Goal: Task Accomplishment & Management: Complete application form

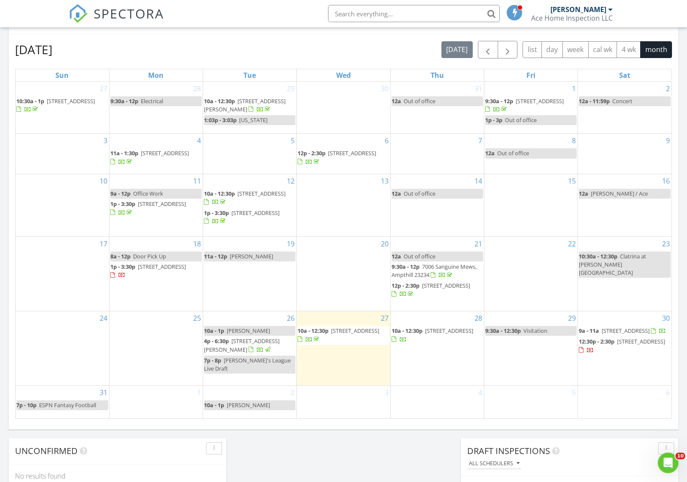
scroll to position [370, 0]
click at [256, 432] on div "Today Timothy Thoner 10:00 am 3157 Chartwood Dr, Sandston, VA 23150 Timothy Tho…" at bounding box center [343, 133] width 687 height 782
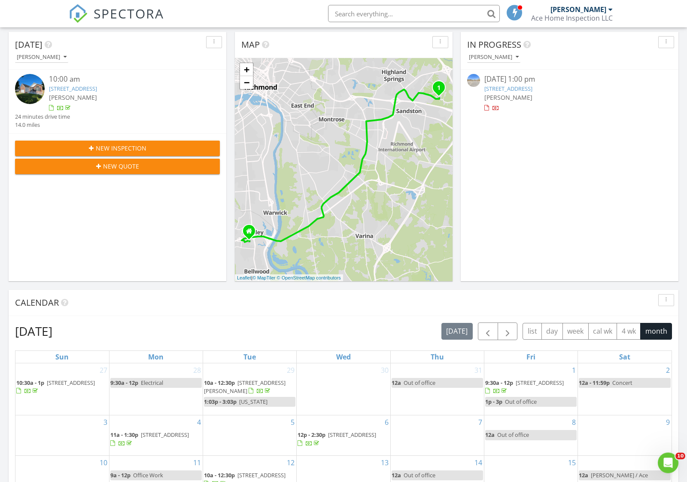
scroll to position [86, 0]
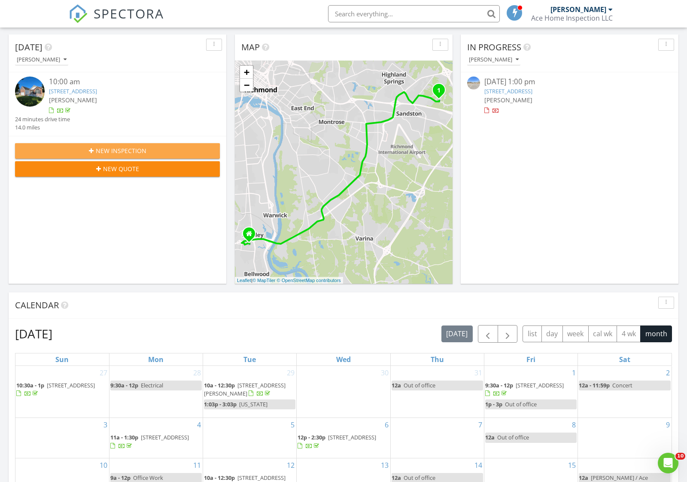
click at [100, 150] on span "New Inspection" at bounding box center [121, 150] width 51 height 9
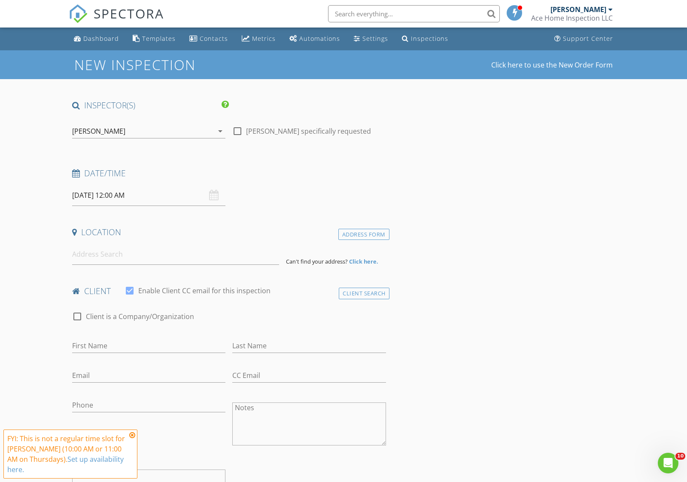
click at [107, 195] on input "08/28/2025 12:00 AM" at bounding box center [148, 195] width 153 height 21
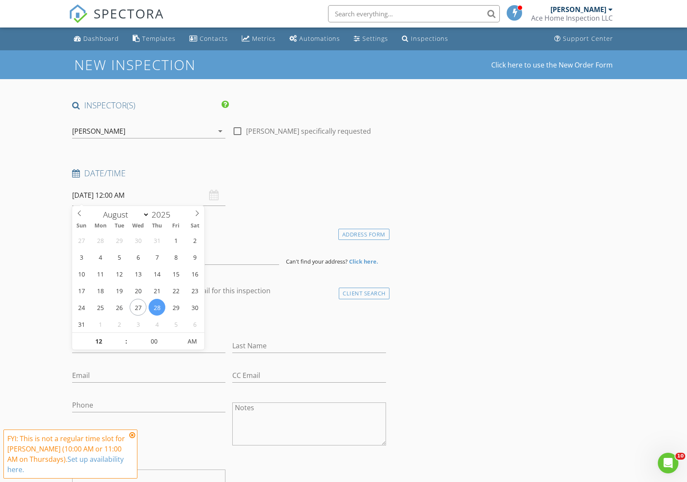
click at [194, 216] on icon at bounding box center [197, 213] width 6 height 6
select select "8"
type input "09/02/2025 12:00 AM"
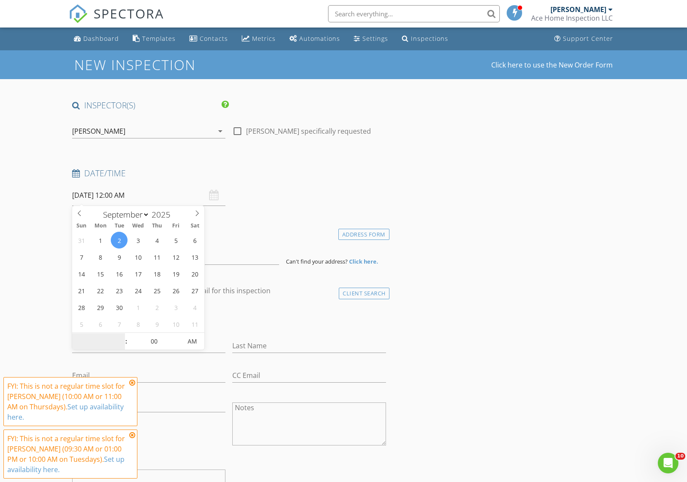
click at [101, 349] on input "number" at bounding box center [98, 341] width 53 height 17
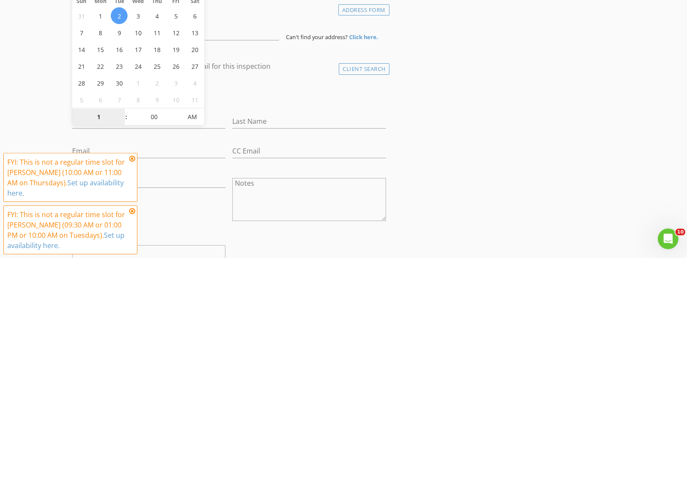
type input "10"
click at [116, 333] on input "10" at bounding box center [98, 341] width 53 height 17
click at [184, 333] on span "AM" at bounding box center [192, 341] width 24 height 17
type input "[DATE] 10:00 AM"
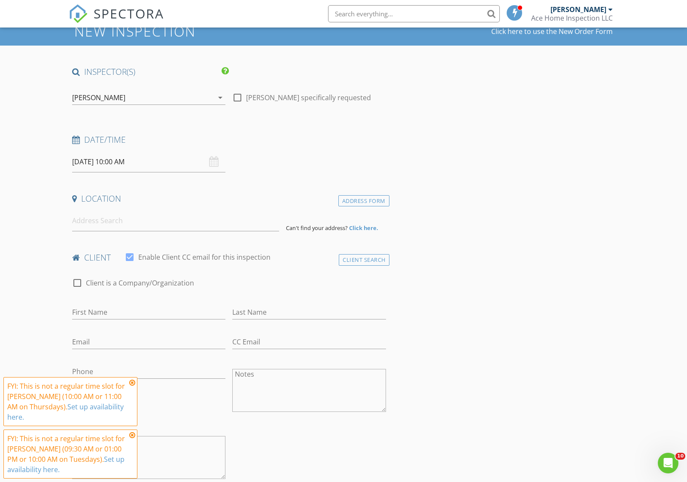
scroll to position [33, 0]
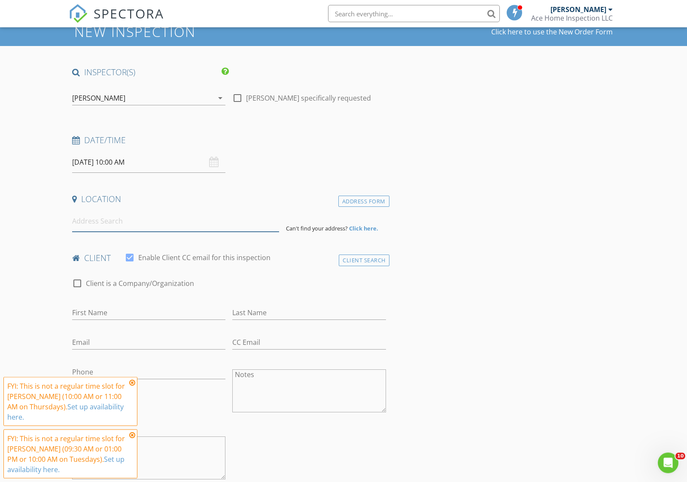
click at [104, 219] on input at bounding box center [175, 221] width 207 height 21
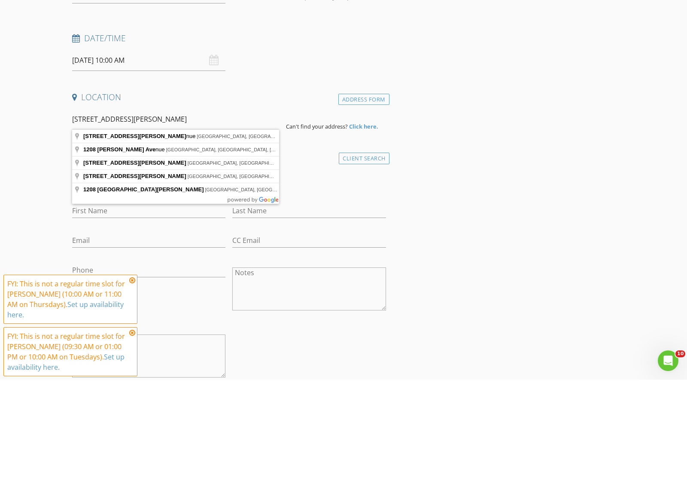
type input "1208 Bancroft Ave, Richmond, VA, USA"
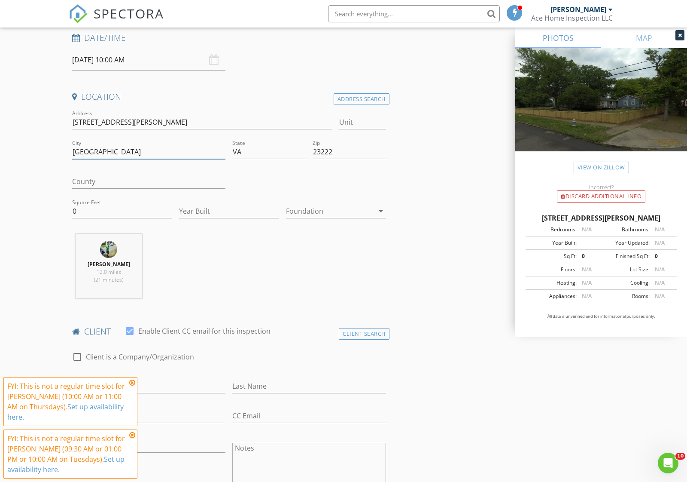
click at [123, 154] on input "Richmond" at bounding box center [148, 152] width 153 height 14
type input "R"
click at [149, 123] on input "1208 Bancroft Ave" at bounding box center [202, 123] width 260 height 14
type input "1"
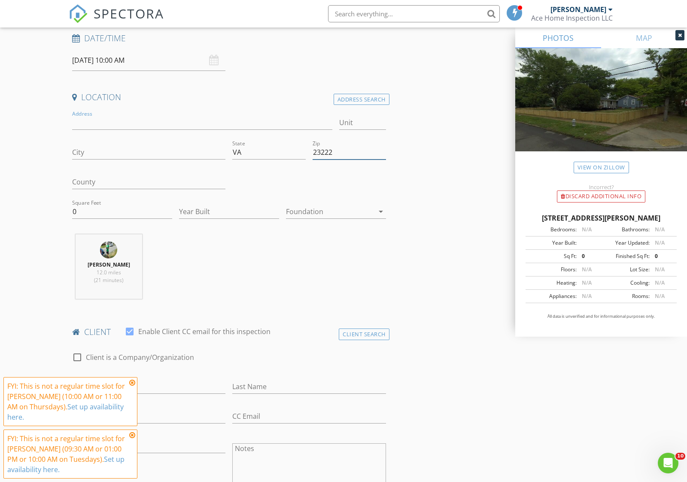
click at [351, 154] on input "23222" at bounding box center [349, 152] width 73 height 14
type input "2"
click at [103, 120] on input "Address" at bounding box center [202, 123] width 260 height 14
type input "[STREET_ADDRESS][PERSON_NAME]"
click at [109, 156] on input "City" at bounding box center [148, 152] width 153 height 14
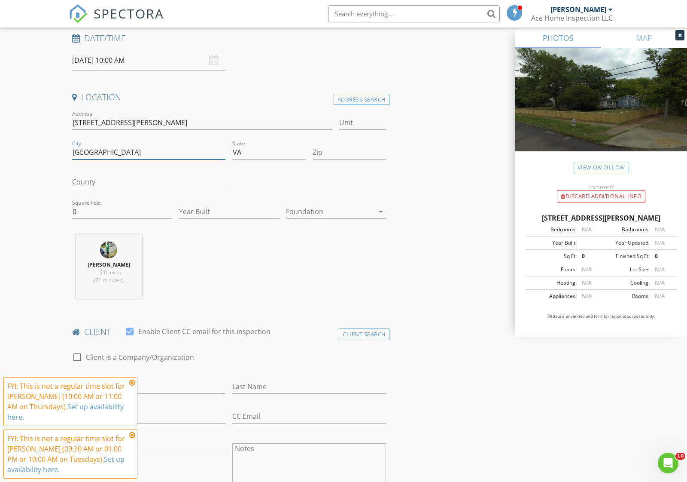
type input "[GEOGRAPHIC_DATA]"
click at [91, 214] on input "0" at bounding box center [122, 212] width 100 height 14
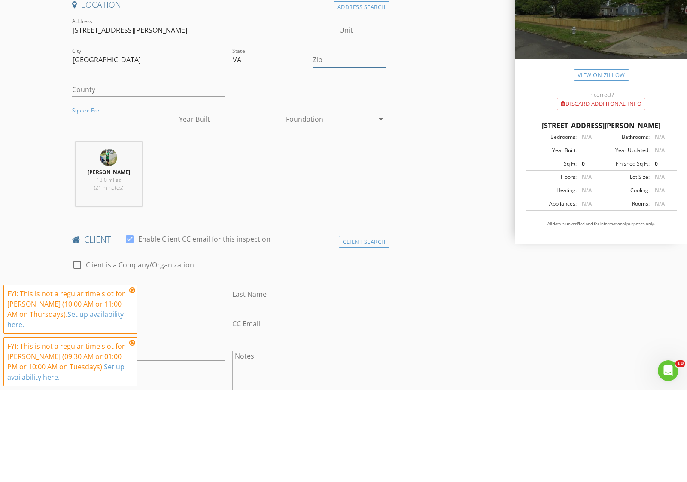
click at [331, 145] on input "Zip" at bounding box center [349, 152] width 73 height 14
type input "22443"
click at [109, 205] on input "Square Feet" at bounding box center [122, 212] width 100 height 14
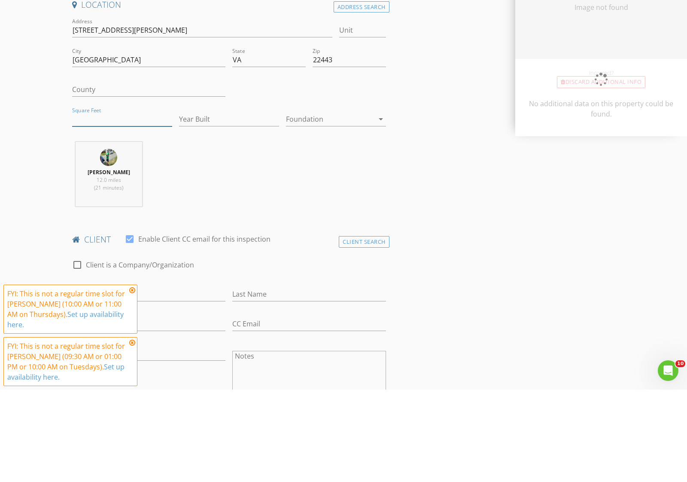
type input "1546"
type input "2007"
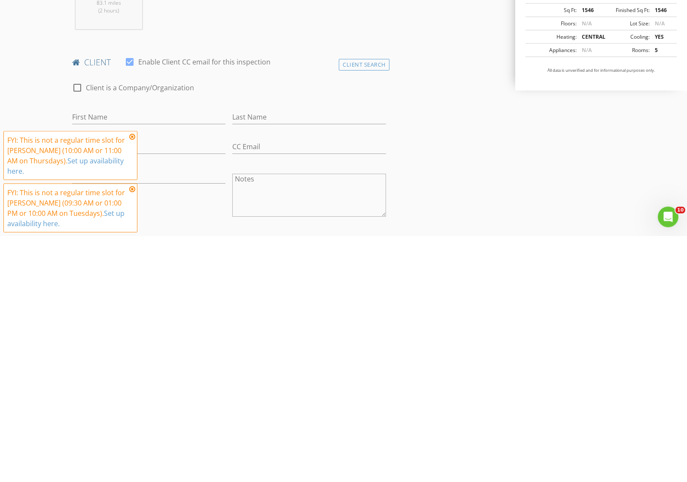
scroll to position [172, 0]
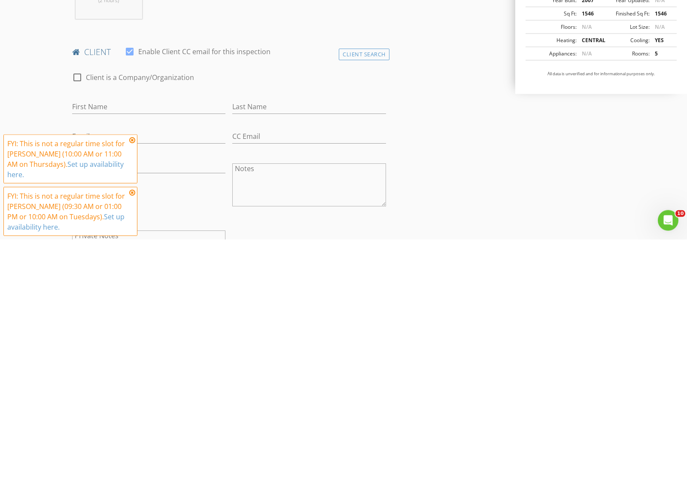
type input "1350"
click at [78, 342] on input "First Name" at bounding box center [148, 349] width 153 height 14
click at [129, 379] on icon at bounding box center [132, 382] width 6 height 7
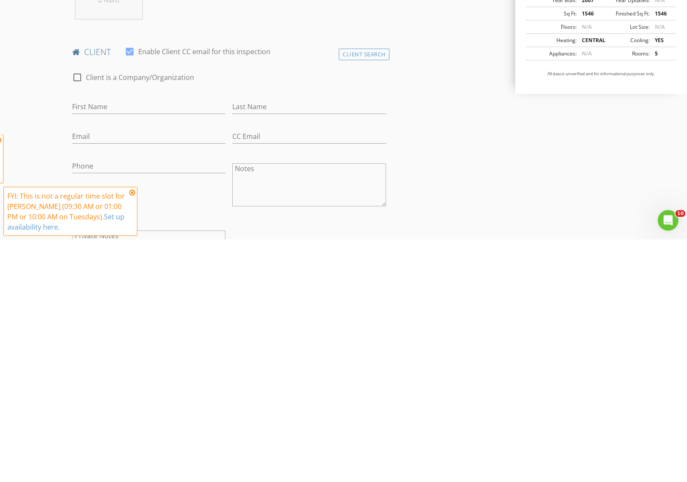
scroll to position [415, 0]
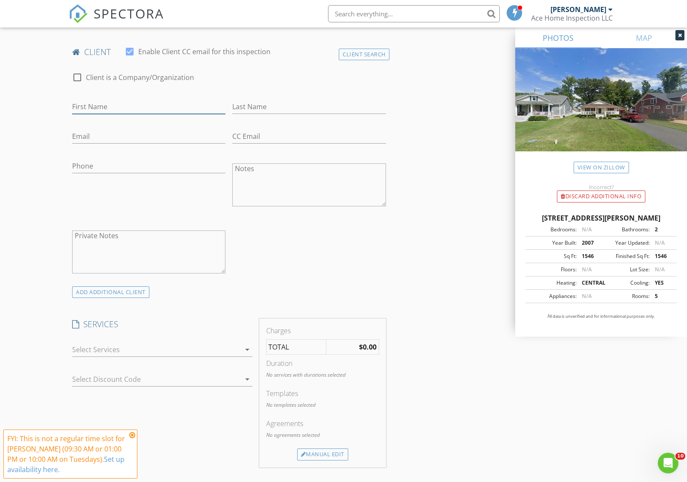
click at [89, 100] on input "First Name" at bounding box center [148, 107] width 153 height 14
type input "[PERSON_NAME]"
click at [265, 104] on input "Last Name" at bounding box center [308, 107] width 153 height 14
type input "[PERSON_NAME]"
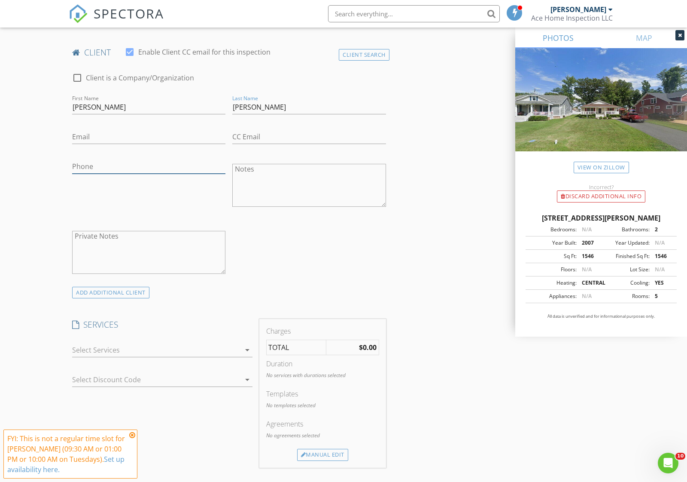
click at [88, 166] on input "Phone" at bounding box center [148, 166] width 153 height 14
type input "[PHONE_NUMBER]"
click at [101, 138] on input "Email" at bounding box center [148, 137] width 153 height 14
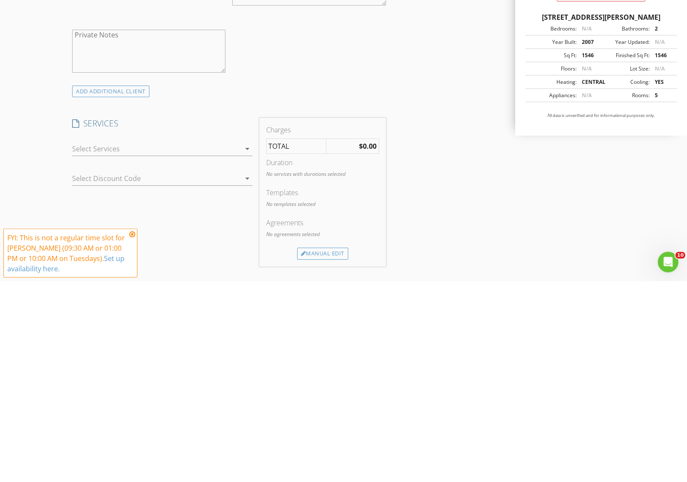
type input "Kirkhiggy@yahoo.com"
click at [166, 343] on div at bounding box center [156, 350] width 168 height 14
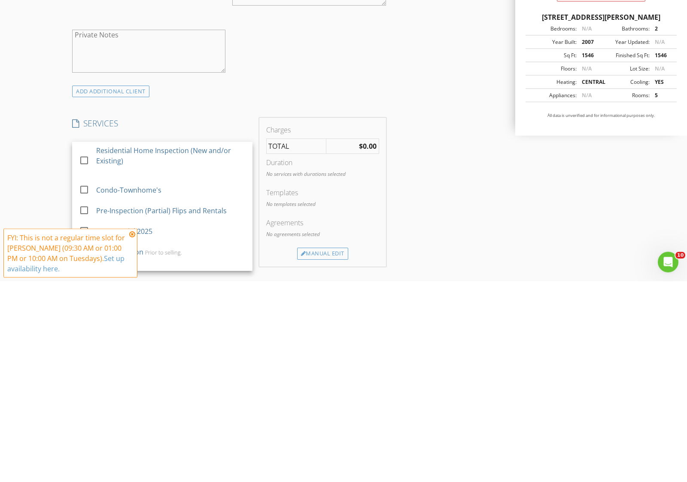
scroll to position [615, 0]
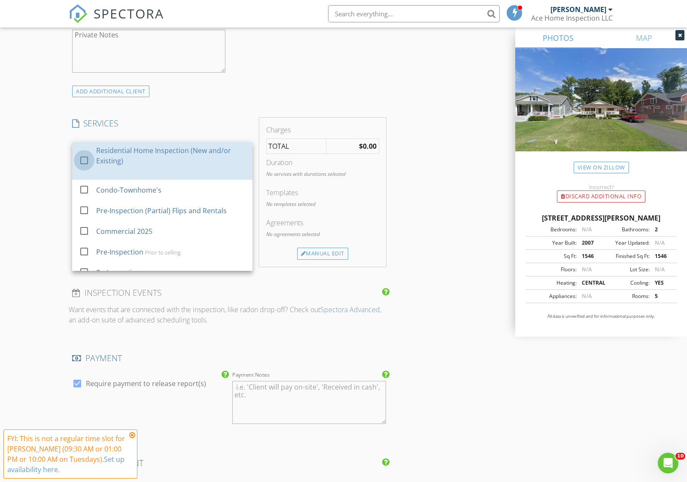
click at [85, 153] on div at bounding box center [84, 160] width 15 height 15
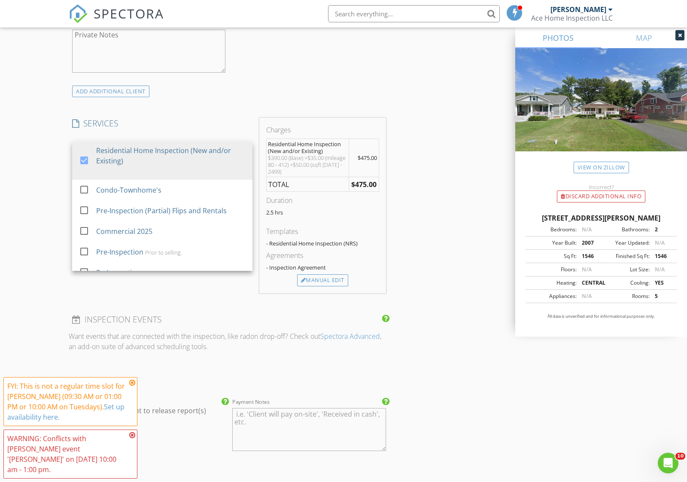
click at [442, 216] on div "INSPECTOR(S) check_box Timothy Thoner PRIMARY Timothy Thoner arrow_drop_down ch…" at bounding box center [344, 311] width 550 height 1655
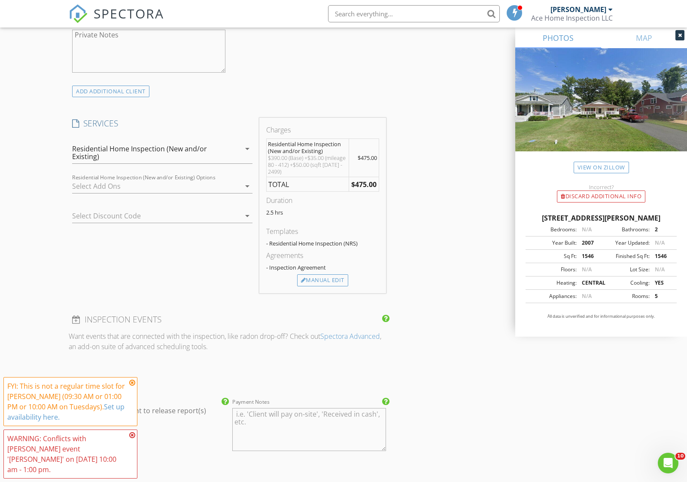
click at [95, 213] on div at bounding box center [150, 216] width 156 height 14
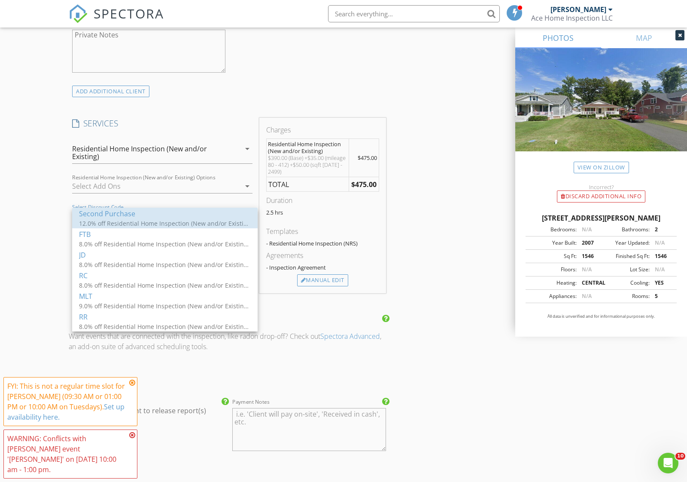
click at [101, 217] on div "Second Purchase" at bounding box center [165, 213] width 172 height 10
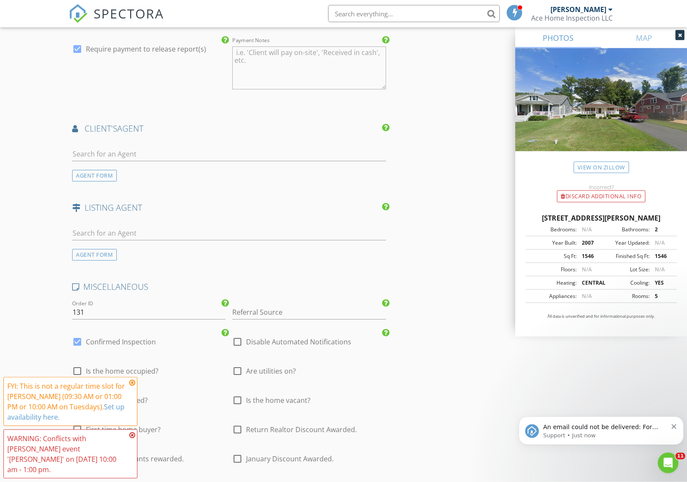
scroll to position [998, 0]
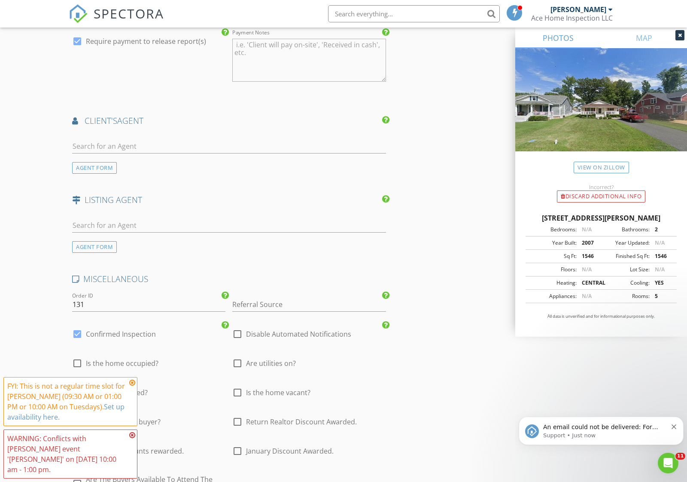
click at [95, 162] on div "AGENT FORM" at bounding box center [94, 168] width 45 height 12
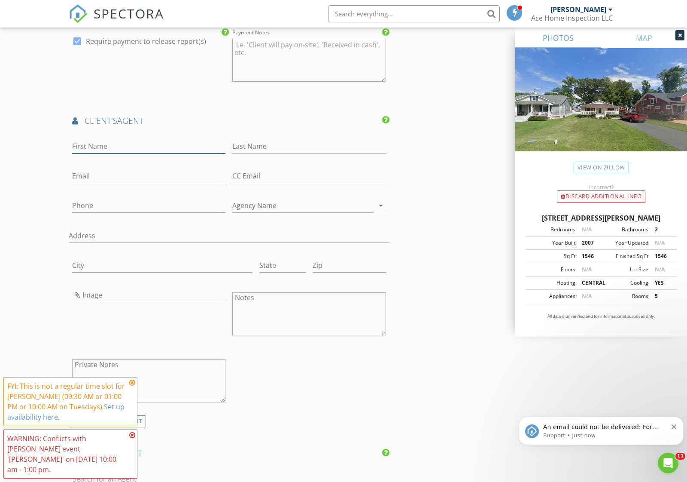
click at [117, 140] on input "First Name" at bounding box center [148, 146] width 153 height 14
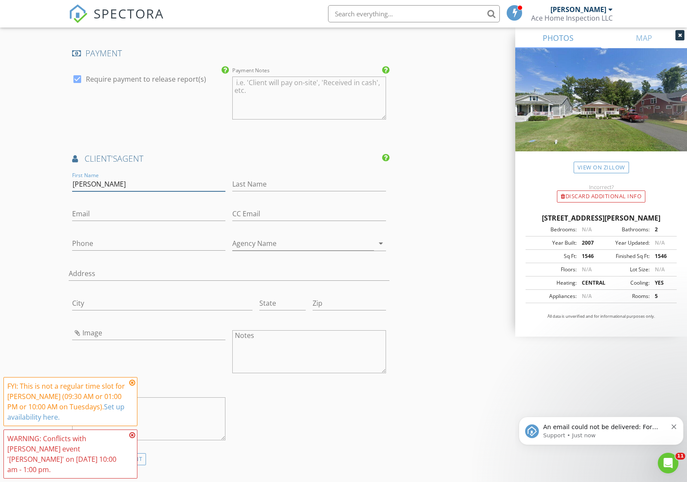
scroll to position [958, 0]
type input "[PERSON_NAME]"
click at [284, 180] on input "Last Name" at bounding box center [308, 187] width 153 height 14
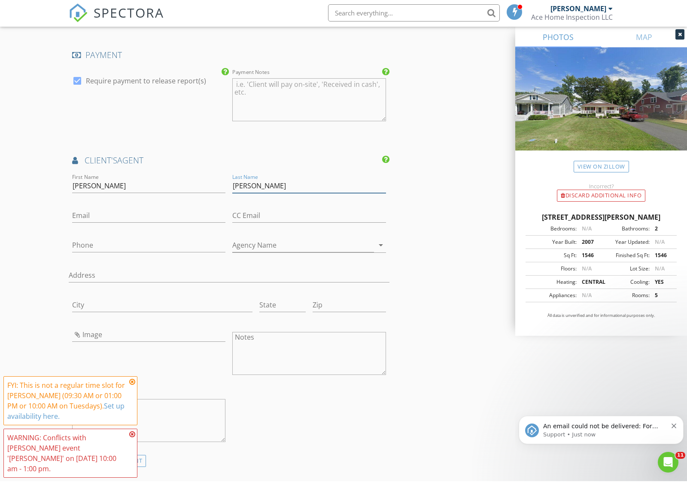
scroll to position [957, 0]
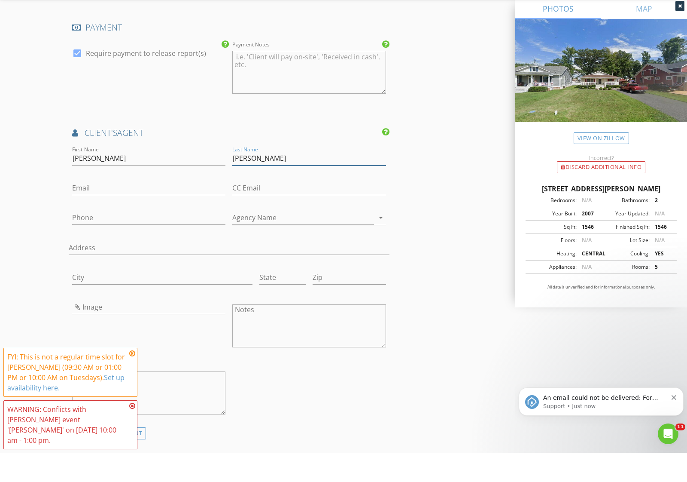
type input "[PERSON_NAME]"
click at [89, 210] on input "Email" at bounding box center [148, 217] width 153 height 14
click at [103, 240] on input "Phone" at bounding box center [148, 247] width 153 height 14
type input "[PHONE_NUMBER]"
click at [257, 242] on input "Agency Name" at bounding box center [302, 249] width 141 height 14
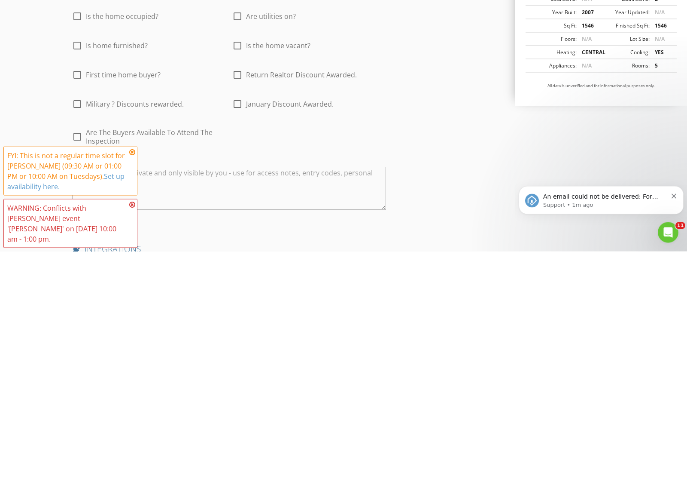
scroll to position [1378, 0]
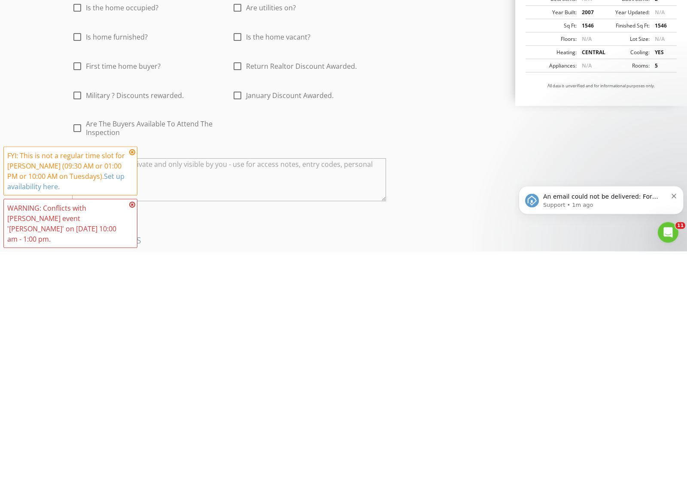
type input "Coldwell Banker Elite"
click at [129, 431] on icon at bounding box center [132, 434] width 6 height 7
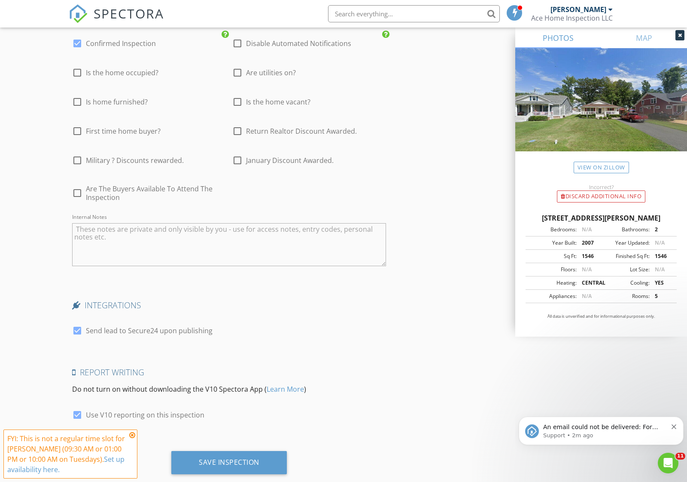
click at [132, 438] on icon at bounding box center [132, 434] width 6 height 7
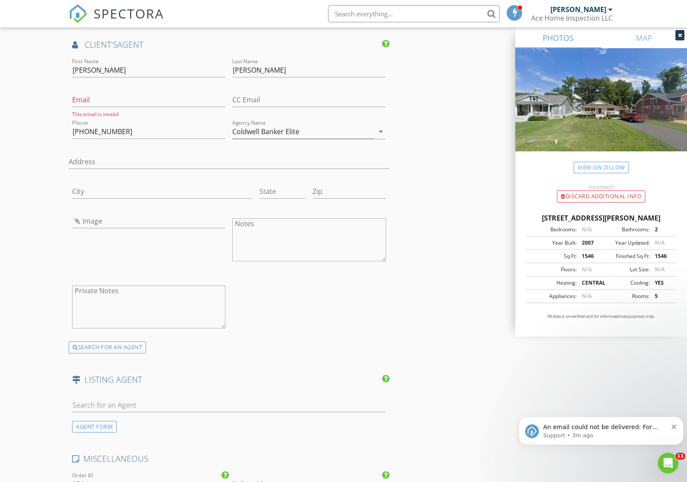
scroll to position [1066, 0]
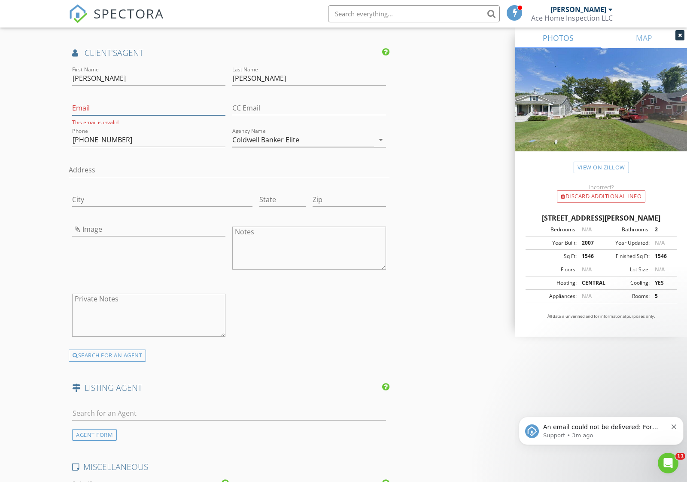
click at [115, 107] on input "Email" at bounding box center [148, 108] width 153 height 14
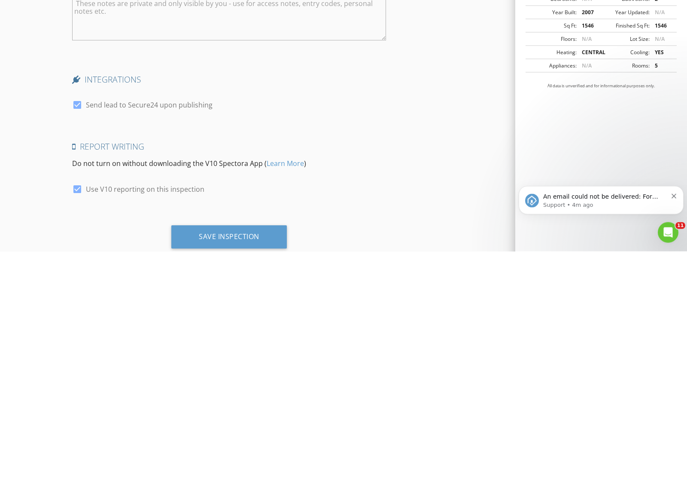
scroll to position [1557, 0]
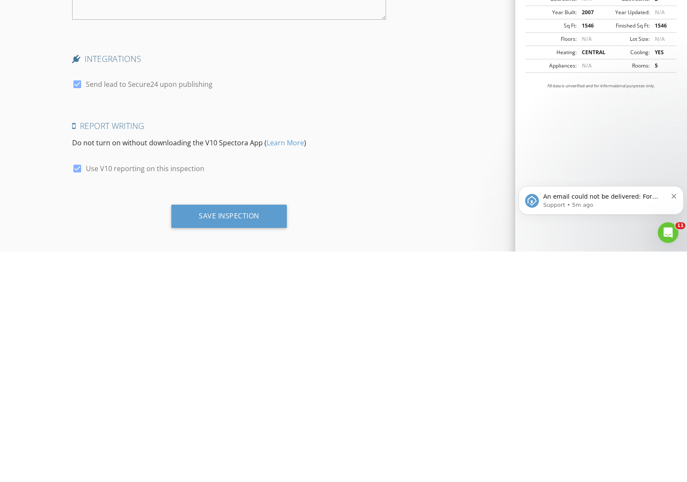
type input "Janthony@cbeva.com"
click at [230, 442] on div "Save Inspection" at bounding box center [229, 446] width 61 height 9
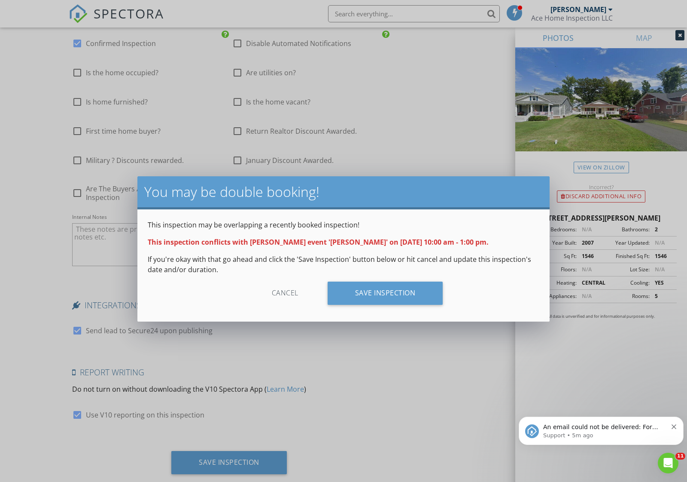
click at [409, 286] on div "Save Inspection" at bounding box center [386, 292] width 116 height 23
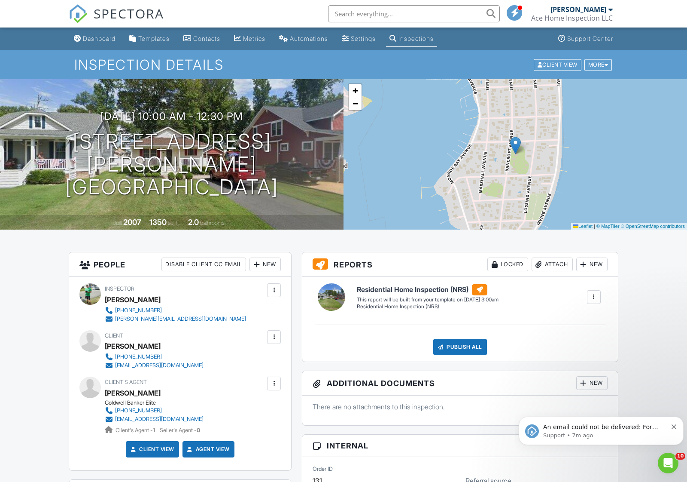
click at [95, 42] on div "Dashboard" at bounding box center [99, 38] width 33 height 7
